Goal: Task Accomplishment & Management: Use online tool/utility

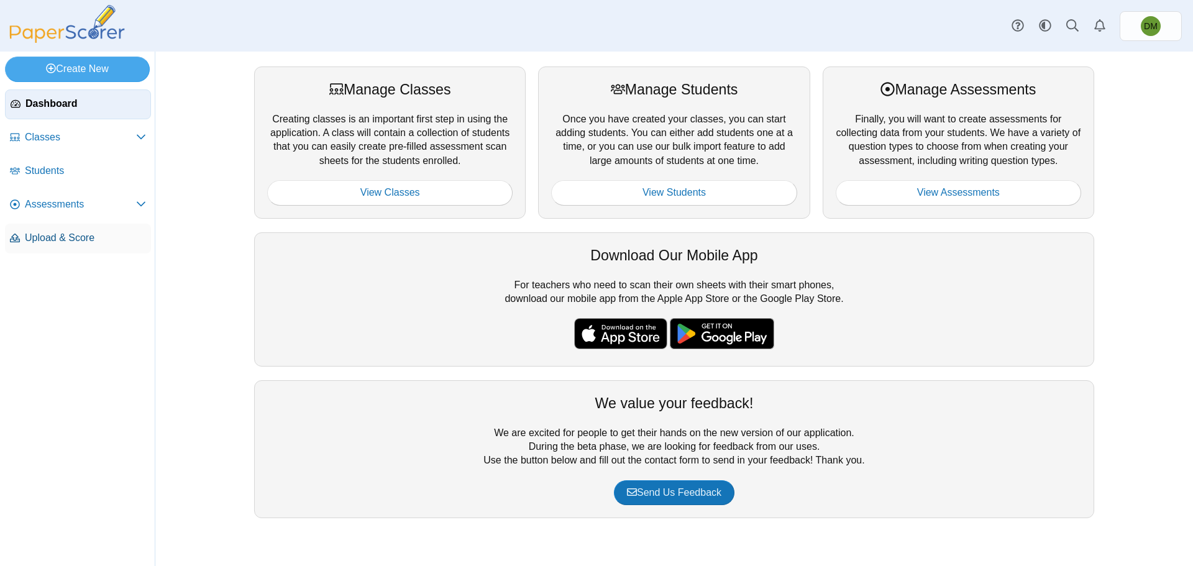
click at [54, 241] on span "Upload & Score" at bounding box center [85, 238] width 121 height 14
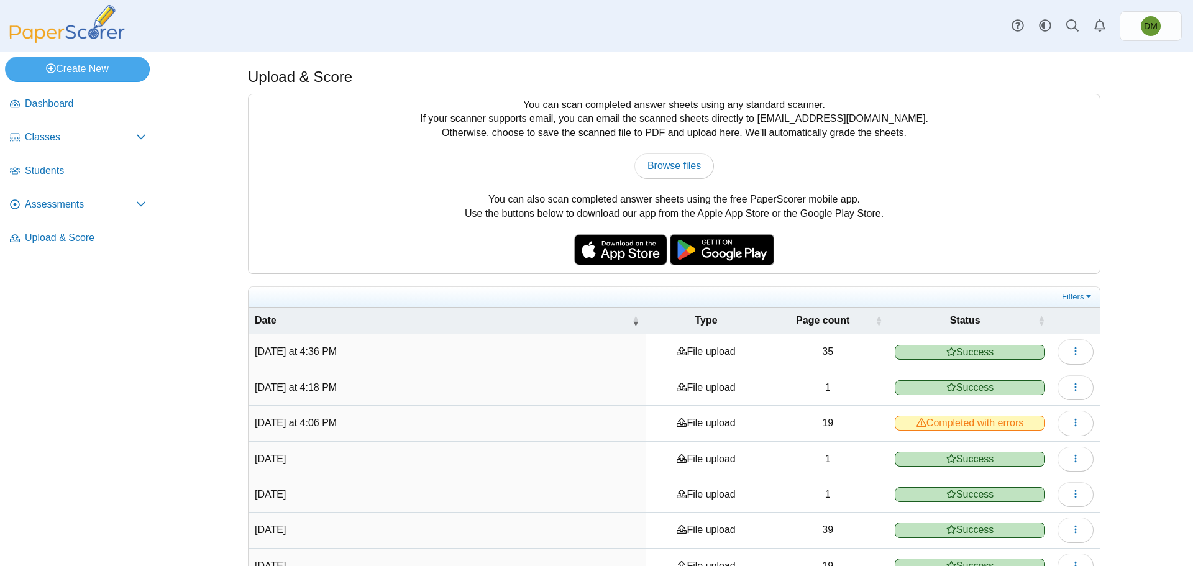
click at [687, 151] on div "You can scan completed answer sheets using any standard scanner. If your scanne…" at bounding box center [674, 183] width 851 height 179
click at [685, 160] on span "Browse files" at bounding box center [674, 165] width 53 height 11
type input "**********"
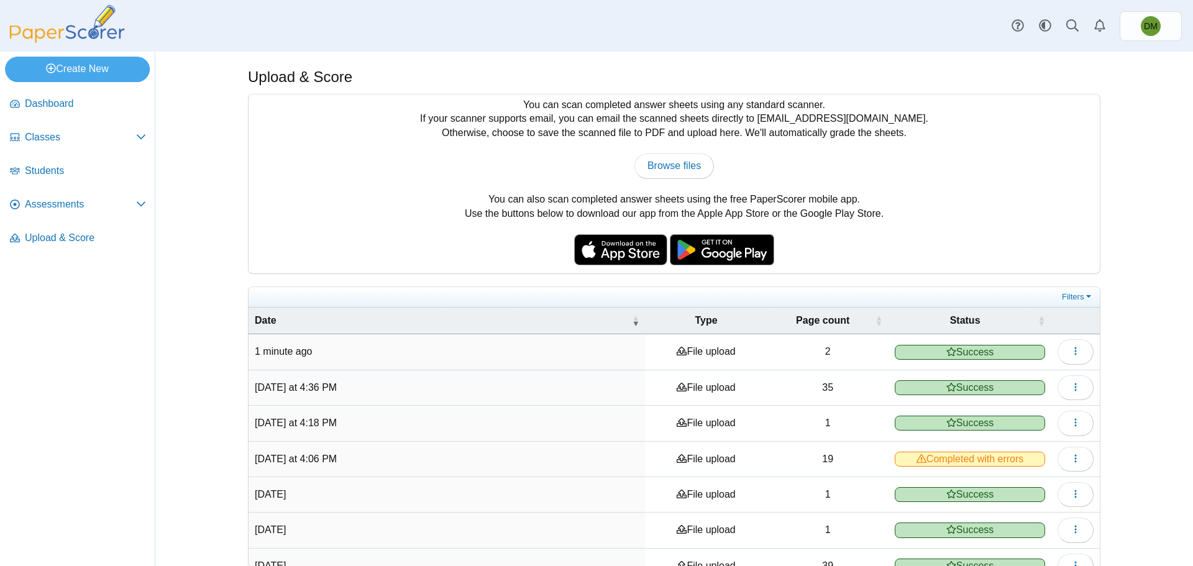
click at [1010, 211] on div "You can scan completed answer sheets using any standard scanner. If your scanne…" at bounding box center [674, 183] width 851 height 179
click at [137, 203] on icon at bounding box center [141, 204] width 10 height 10
click at [62, 208] on span "Assessments" at bounding box center [80, 205] width 111 height 14
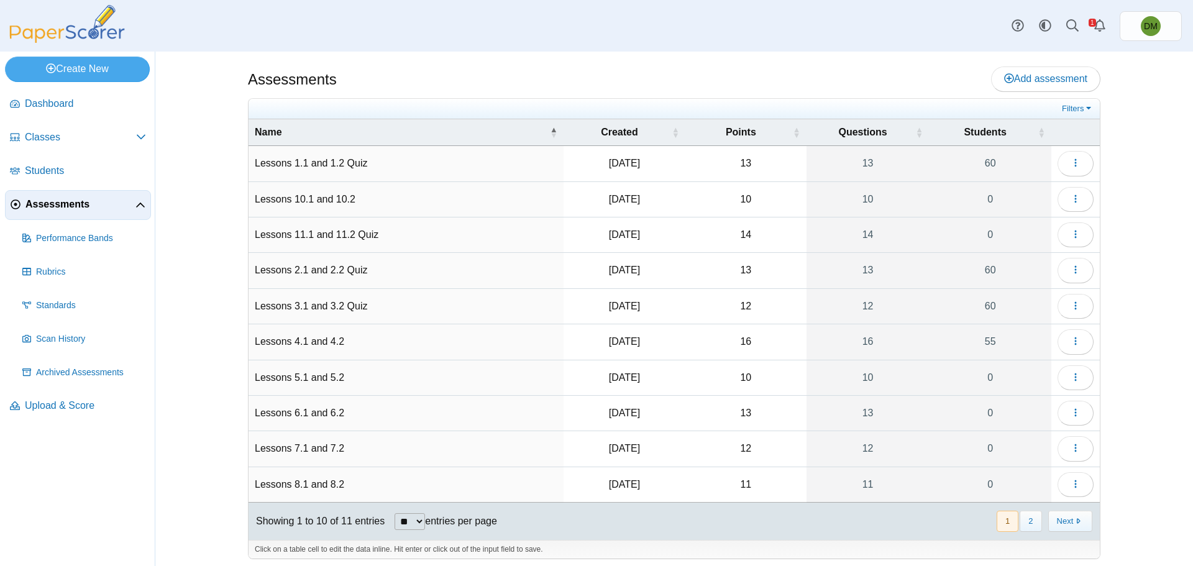
click at [310, 339] on td "Lessons 4.1 and 4.2" at bounding box center [406, 341] width 315 height 35
click at [1071, 347] on span "button" at bounding box center [1076, 341] width 10 height 11
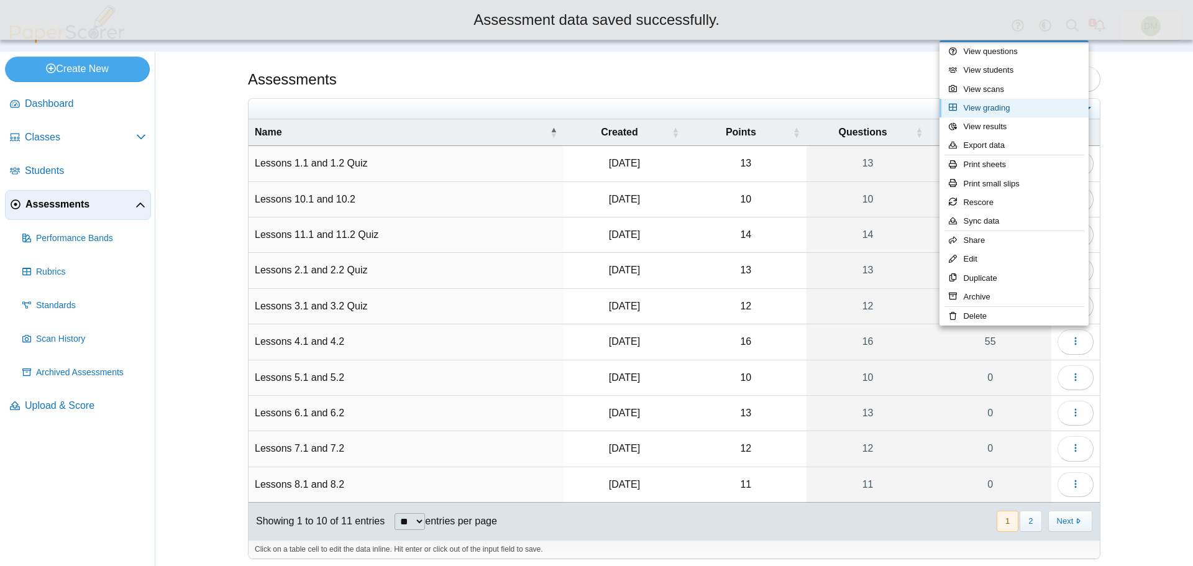
click at [986, 108] on link "View grading" at bounding box center [1014, 108] width 149 height 19
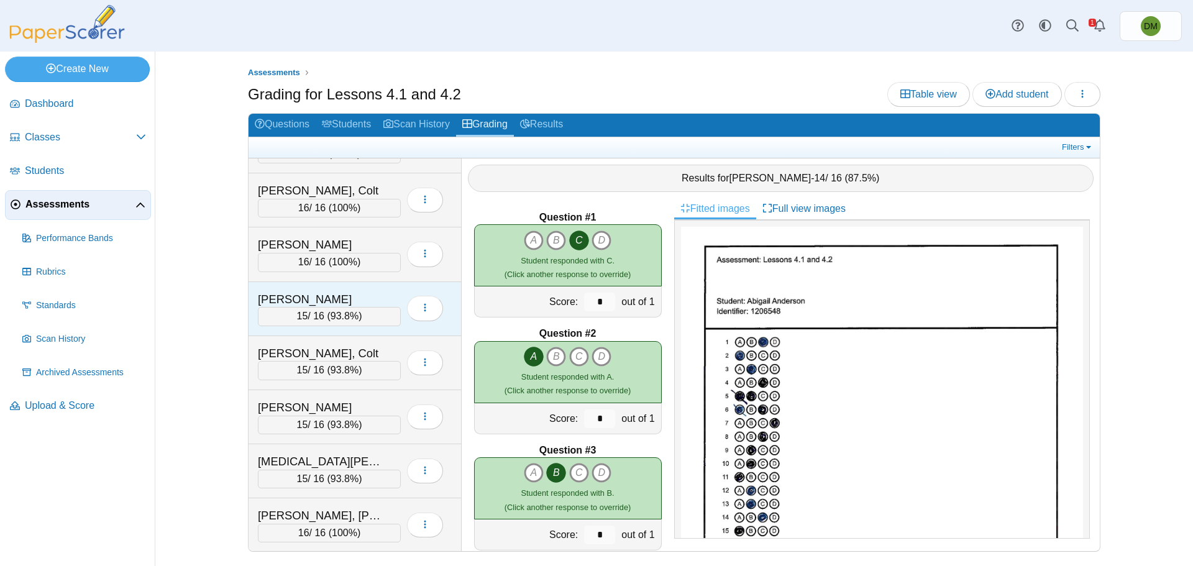
scroll to position [2237, 0]
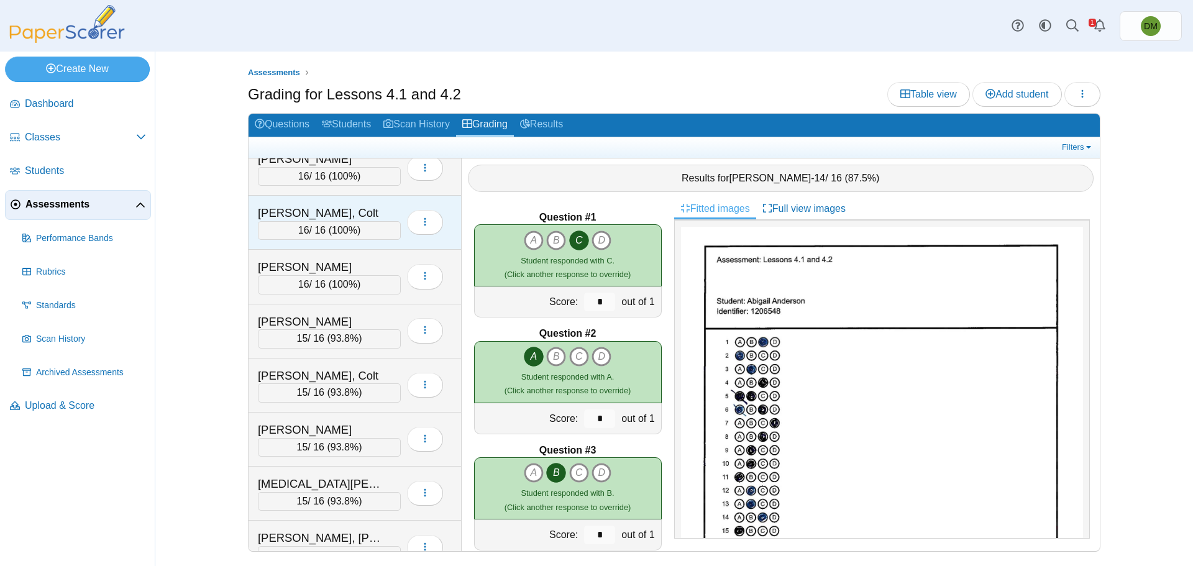
click at [346, 230] on span "100%" at bounding box center [344, 230] width 25 height 11
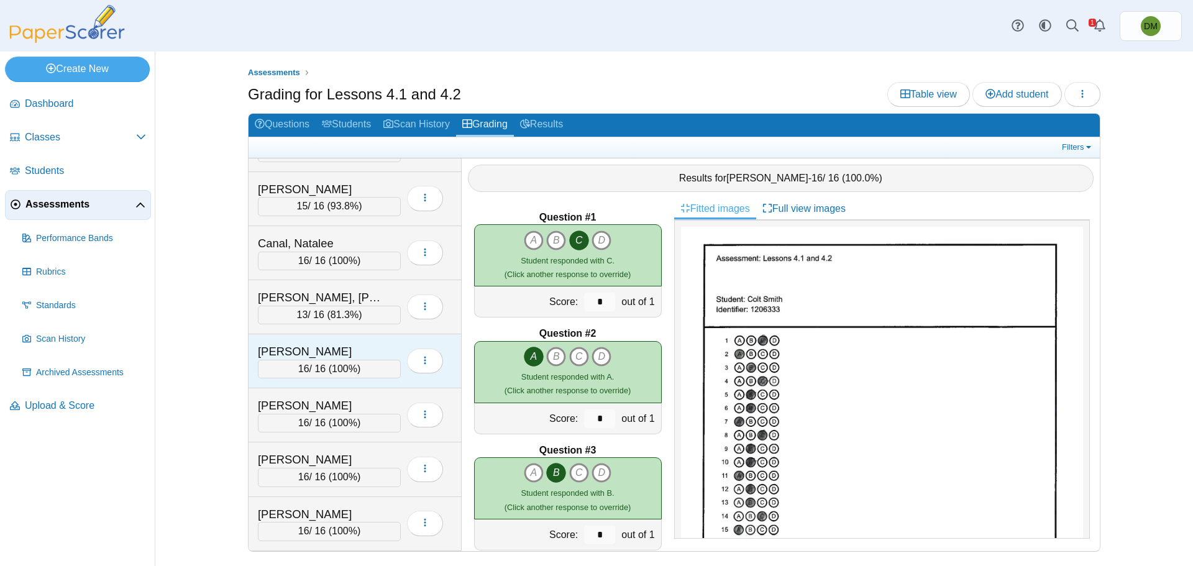
scroll to position [311, 0]
click at [344, 356] on div "Cottle, Brady" at bounding box center [320, 352] width 124 height 16
